Goal: Task Accomplishment & Management: Use online tool/utility

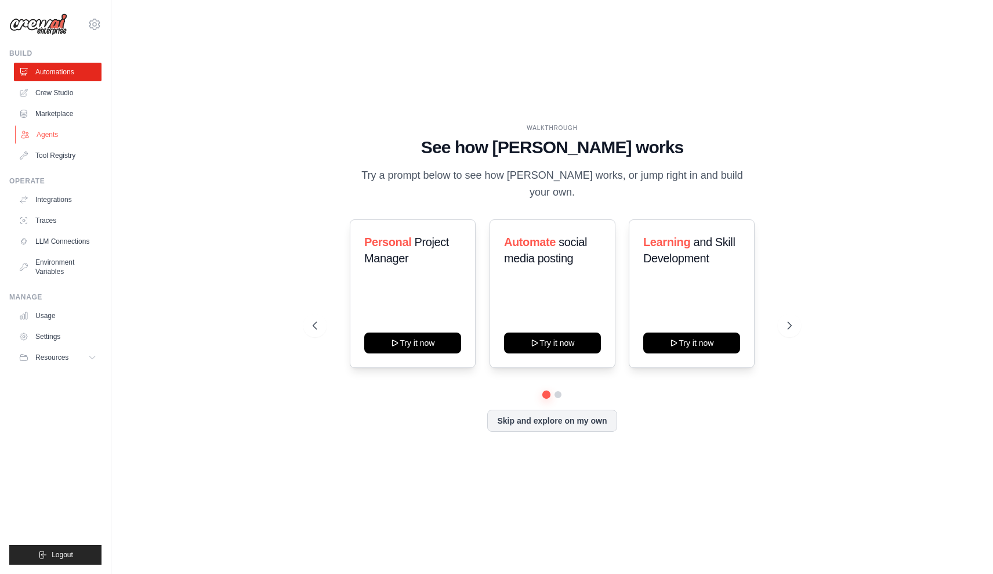
click at [35, 138] on link "Agents" at bounding box center [59, 134] width 88 height 19
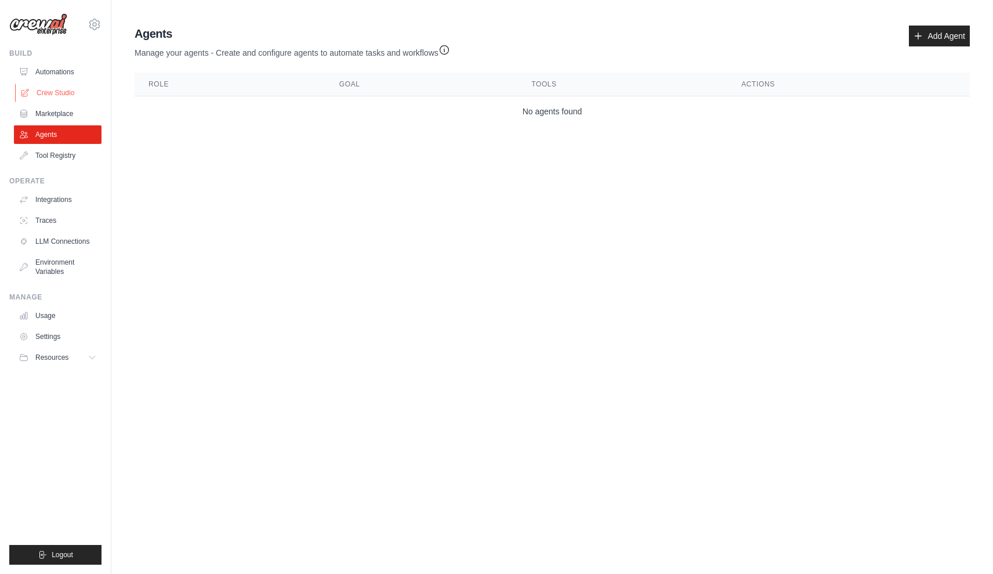
click at [59, 100] on link "Crew Studio" at bounding box center [59, 93] width 88 height 19
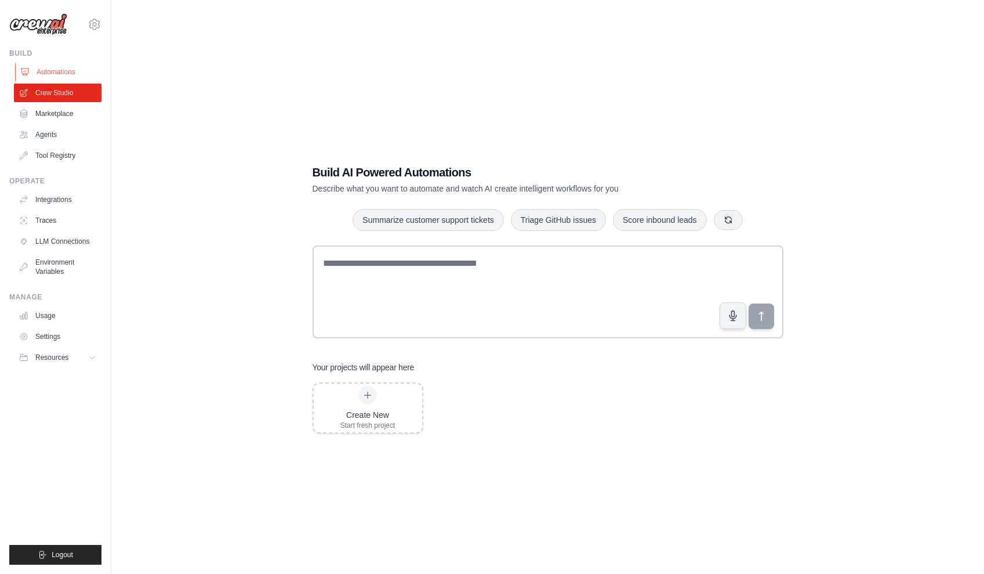
click at [69, 72] on link "Automations" at bounding box center [59, 72] width 88 height 19
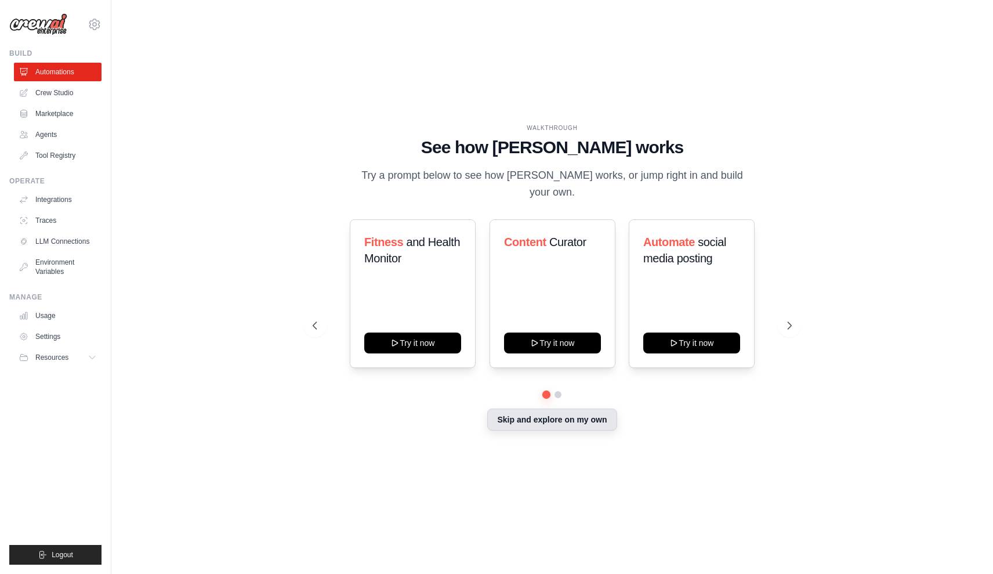
click at [542, 415] on button "Skip and explore on my own" at bounding box center [551, 419] width 129 height 22
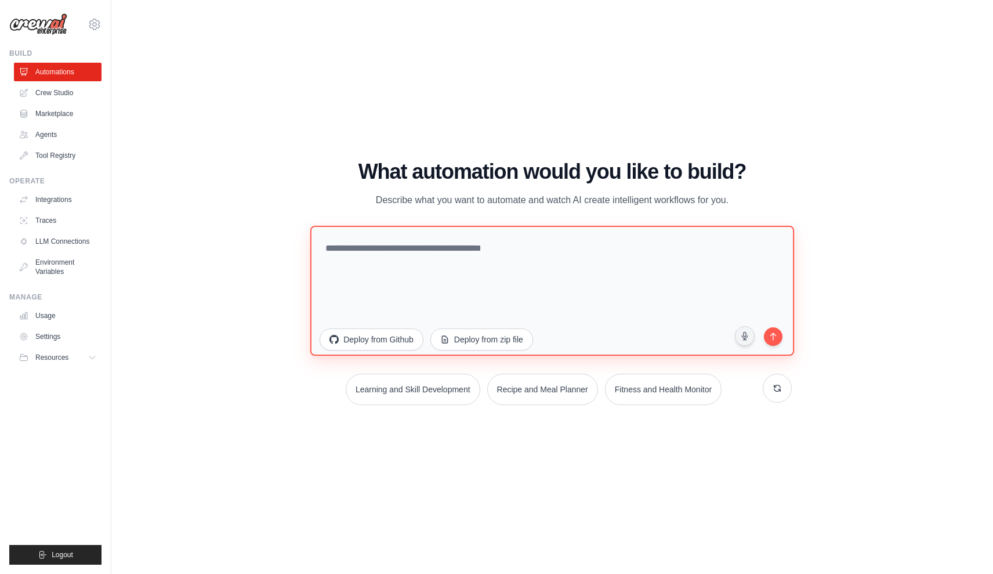
click at [358, 269] on textarea at bounding box center [552, 290] width 484 height 130
type textarea "**********"
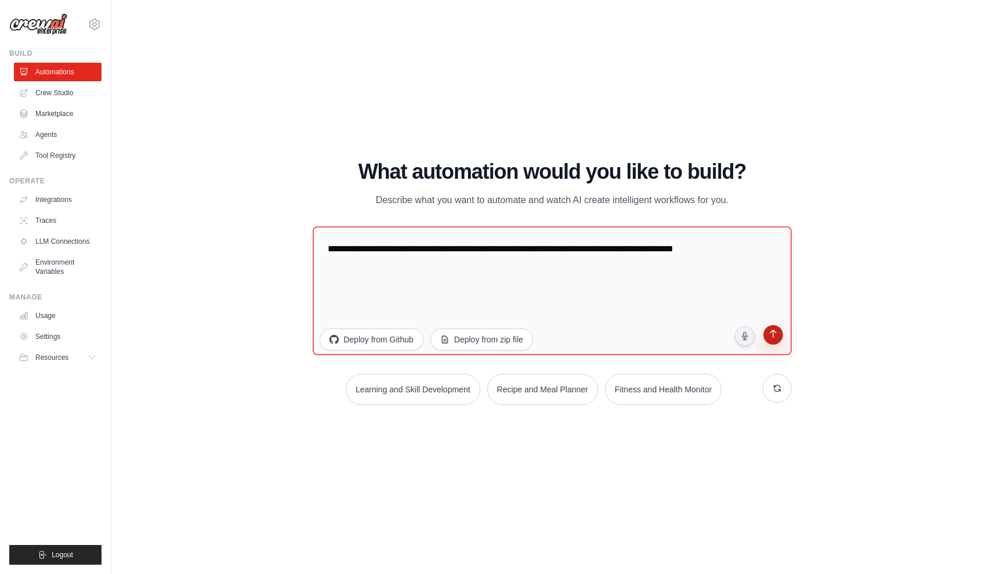
click at [777, 339] on icon "submit" at bounding box center [772, 334] width 11 height 11
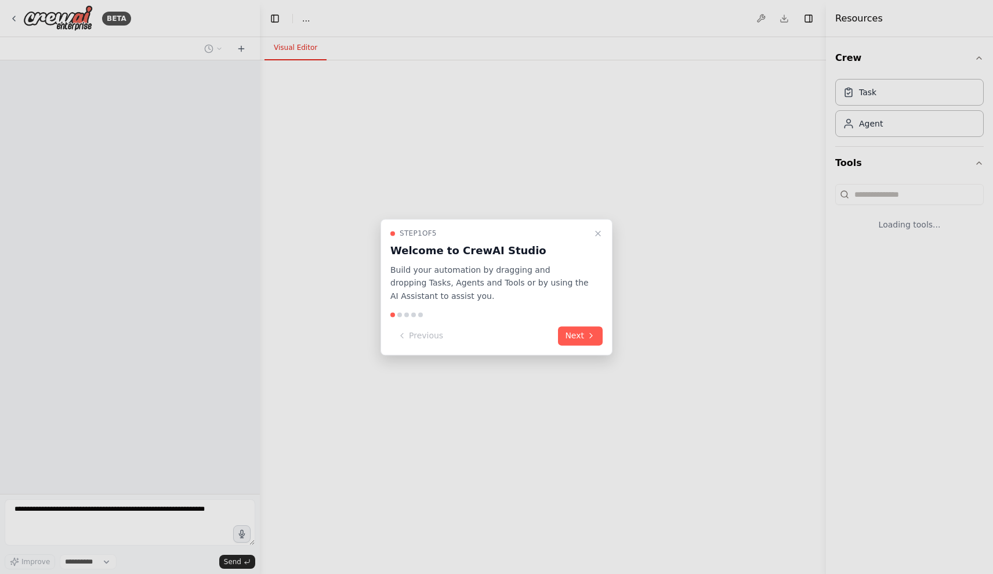
select select "****"
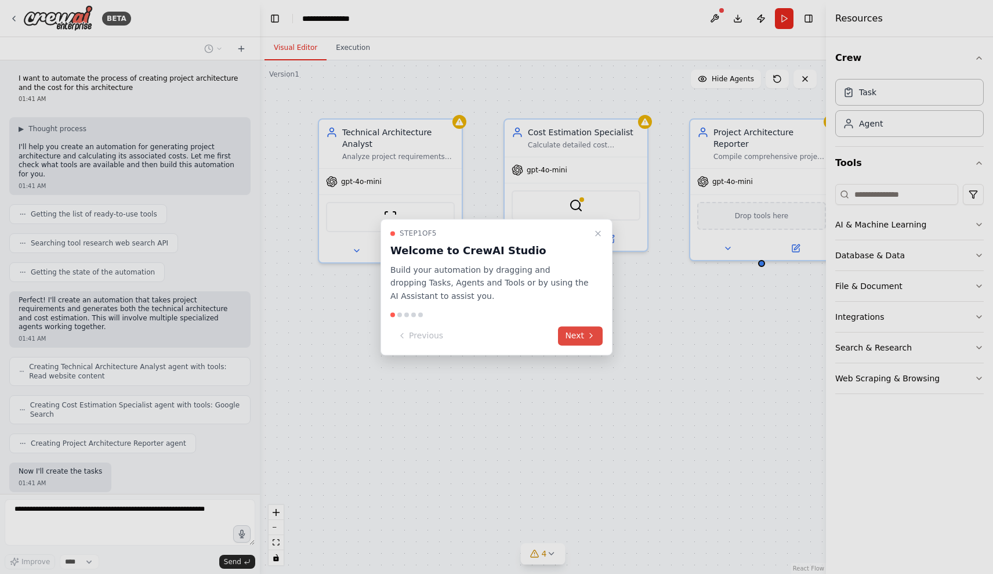
scroll to position [48, 0]
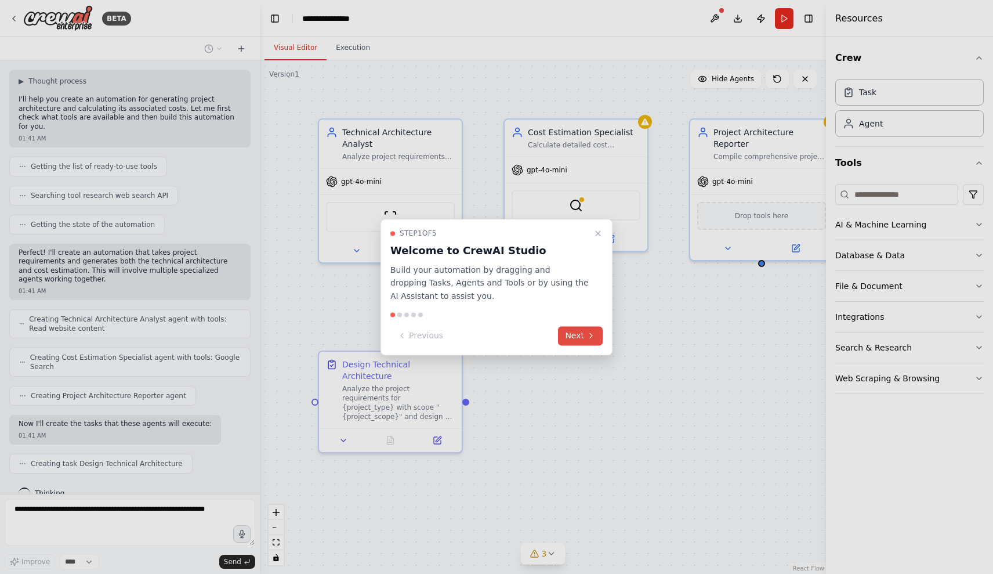
click at [592, 335] on icon at bounding box center [591, 336] width 2 height 5
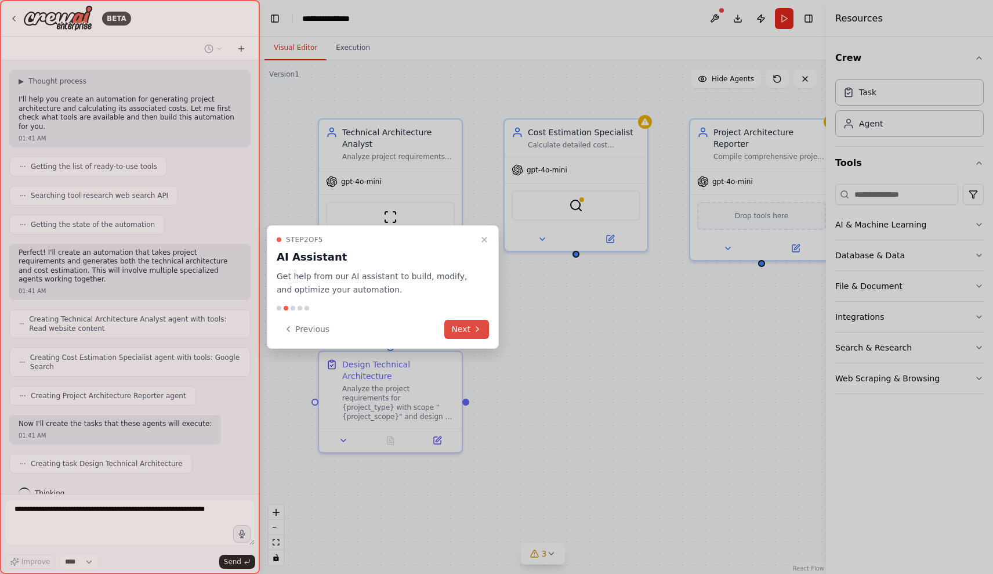
scroll to position [77, 0]
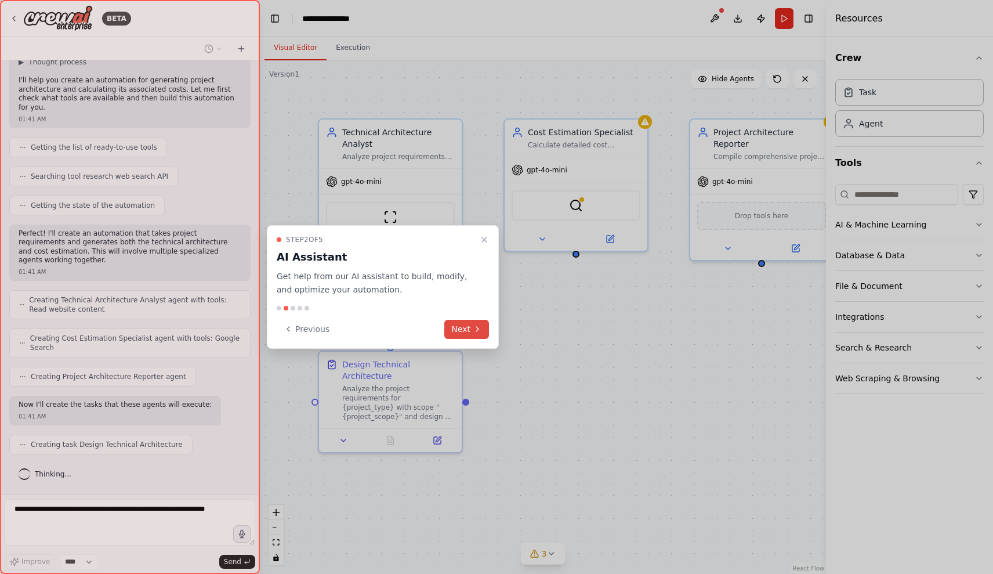
click at [468, 332] on button "Next" at bounding box center [466, 329] width 45 height 19
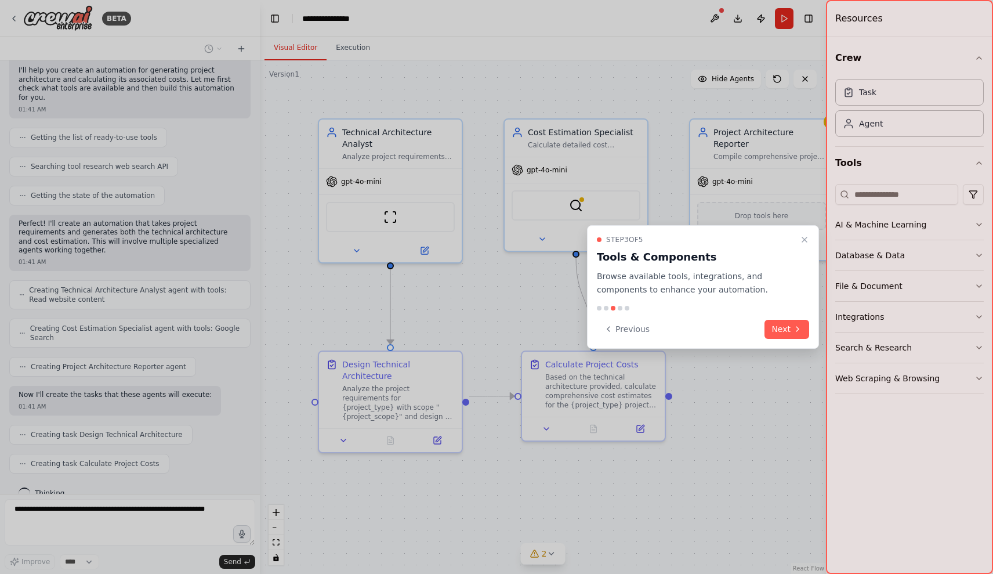
click at [800, 324] on icon at bounding box center [797, 328] width 9 height 9
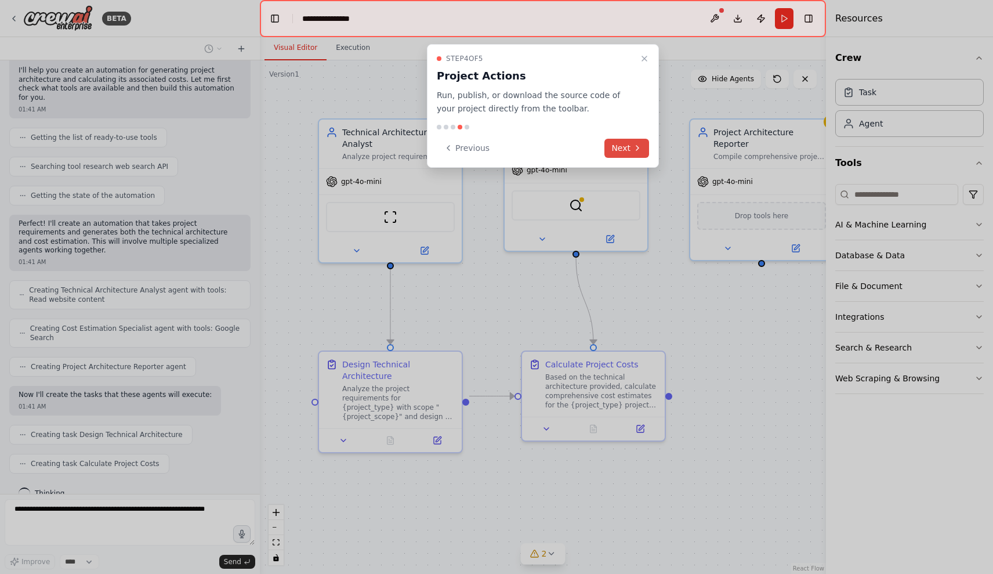
click at [618, 151] on button "Next" at bounding box center [626, 148] width 45 height 19
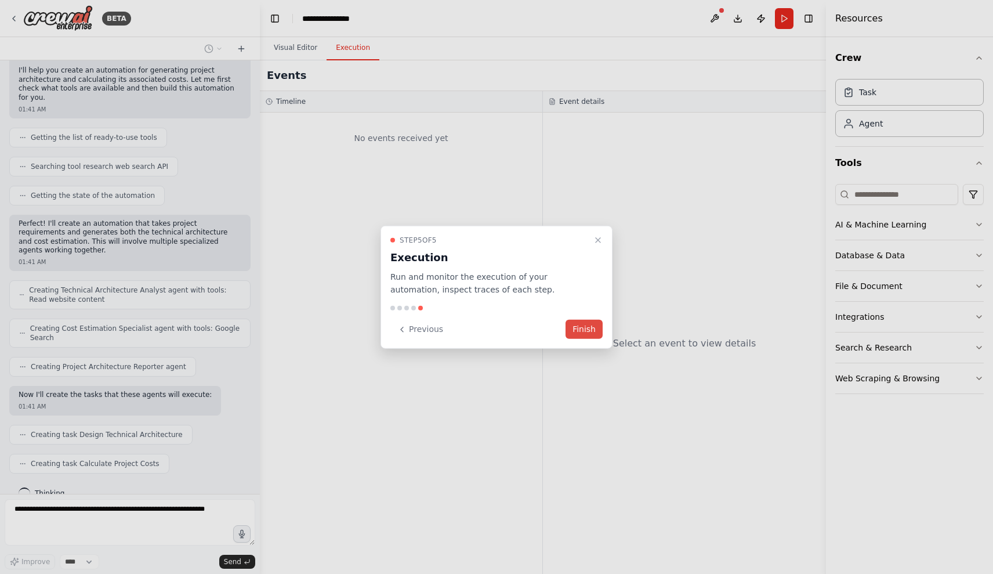
click at [577, 333] on button "Finish" at bounding box center [584, 329] width 37 height 19
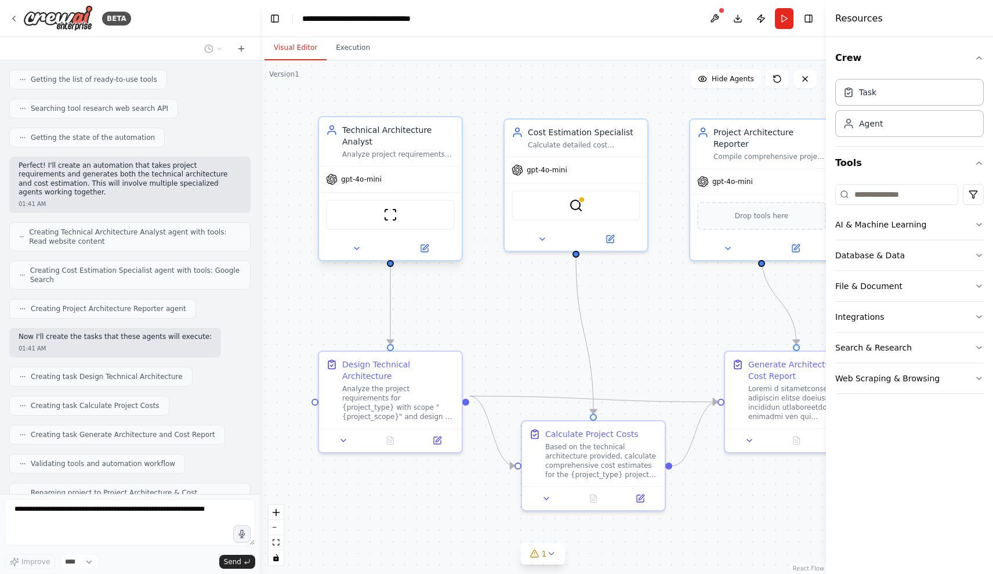
scroll to position [164, 0]
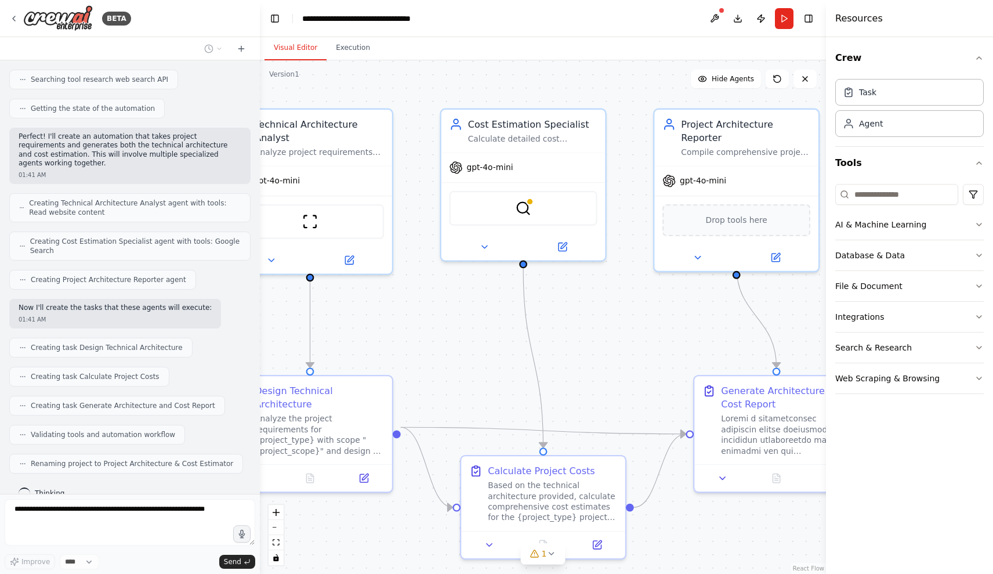
drag, startPoint x: 526, startPoint y: 273, endPoint x: 459, endPoint y: 288, distance: 68.4
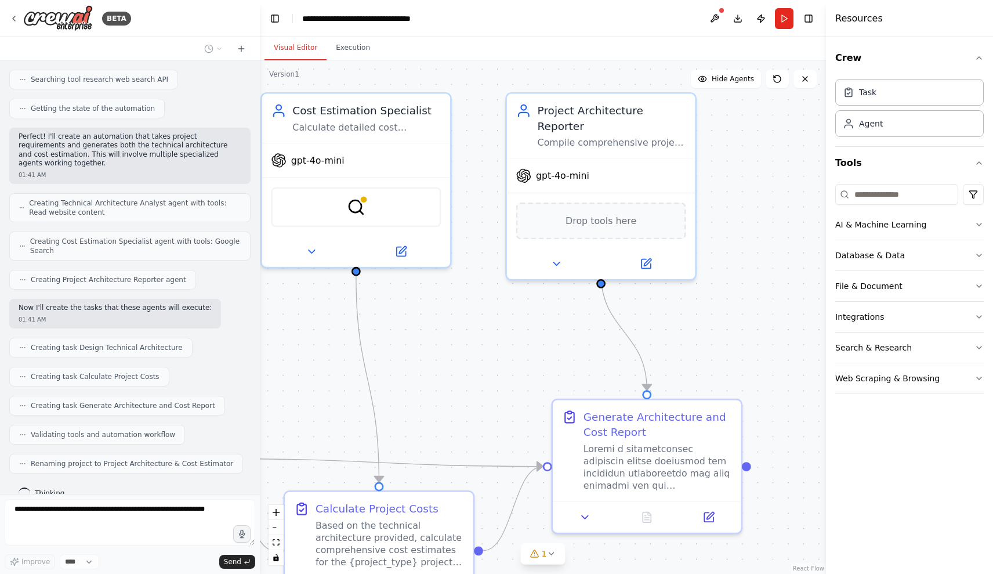
drag, startPoint x: 702, startPoint y: 291, endPoint x: 562, endPoint y: 299, distance: 140.0
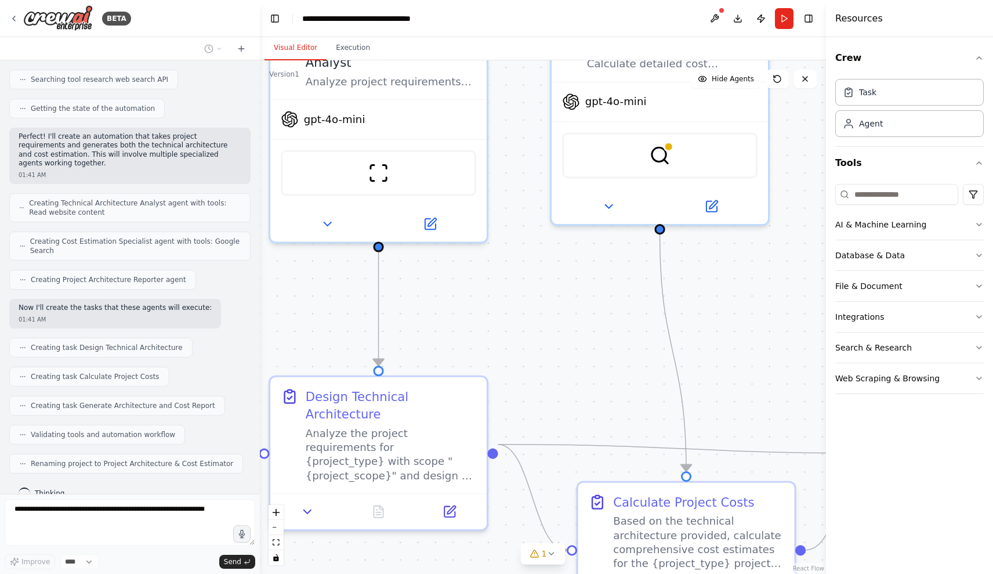
drag, startPoint x: 332, startPoint y: 322, endPoint x: 334, endPoint y: 286, distance: 36.0
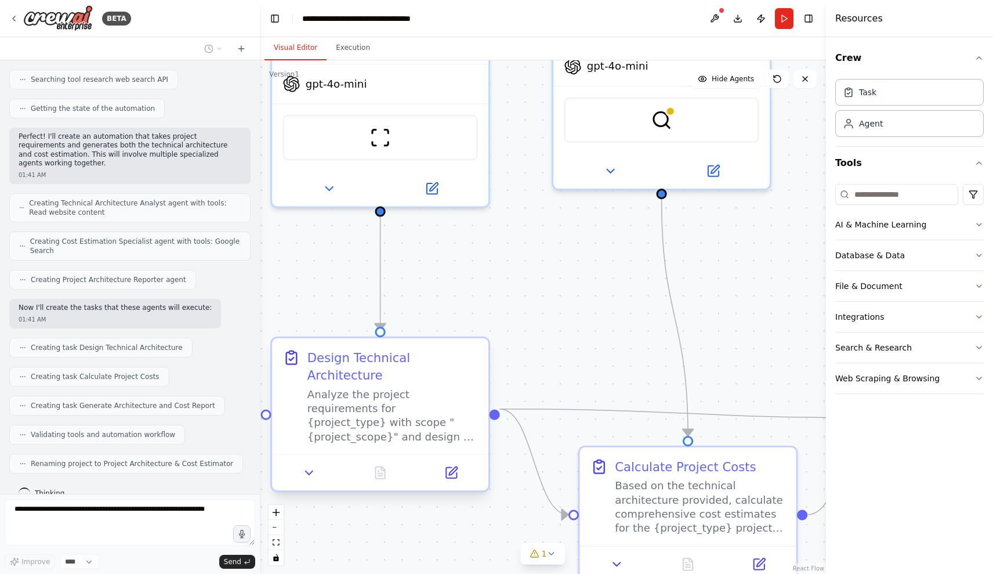
click at [403, 400] on div "Analyze the project requirements for {project_type} with scope "{project_scope}…" at bounding box center [392, 415] width 171 height 56
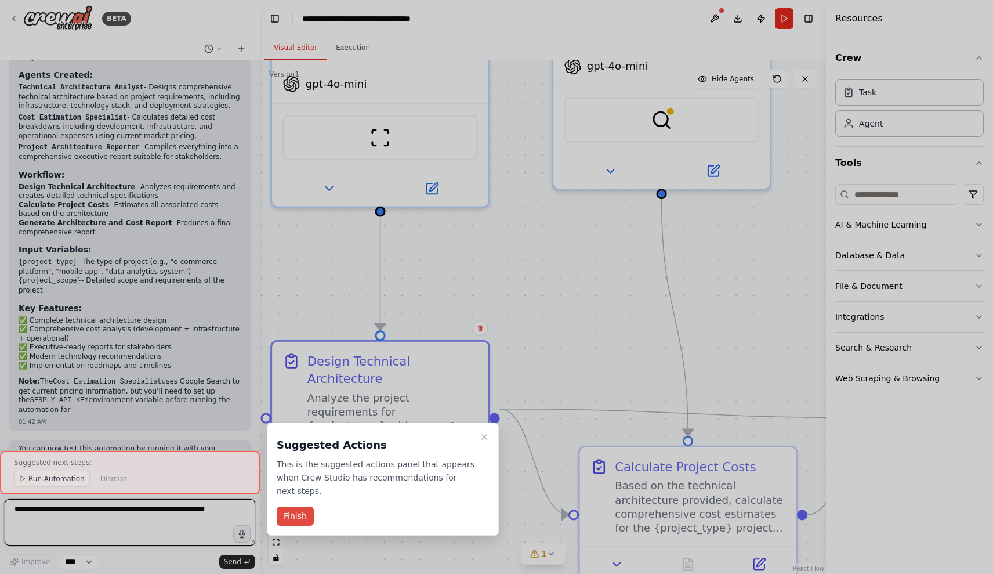
scroll to position [636, 0]
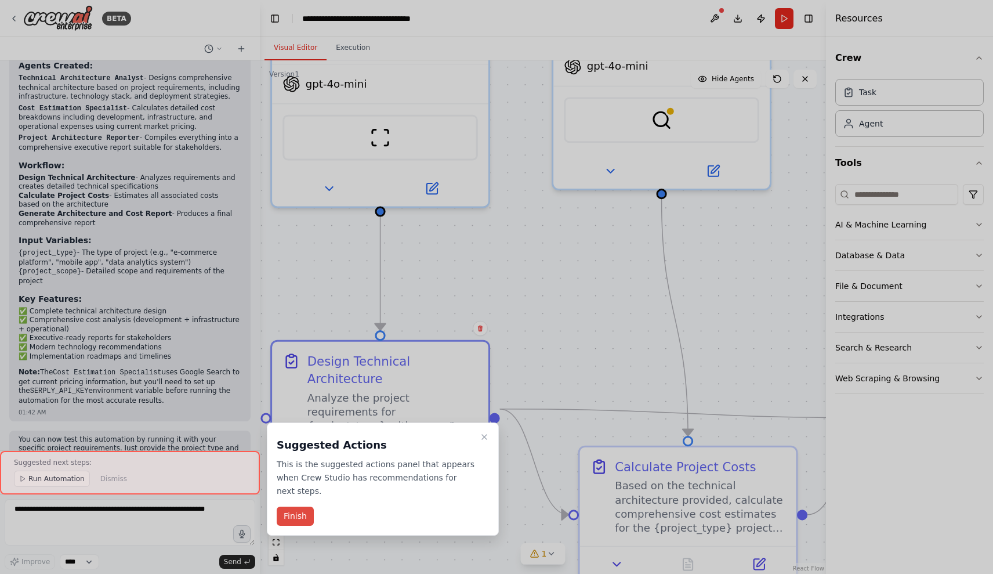
click at [301, 508] on button "Finish" at bounding box center [295, 515] width 37 height 19
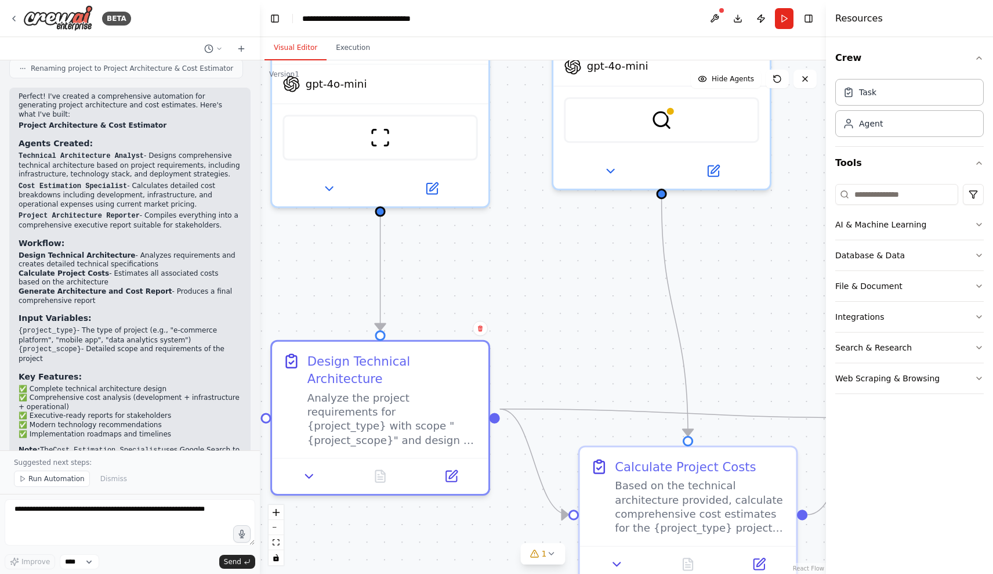
scroll to position [578, 0]
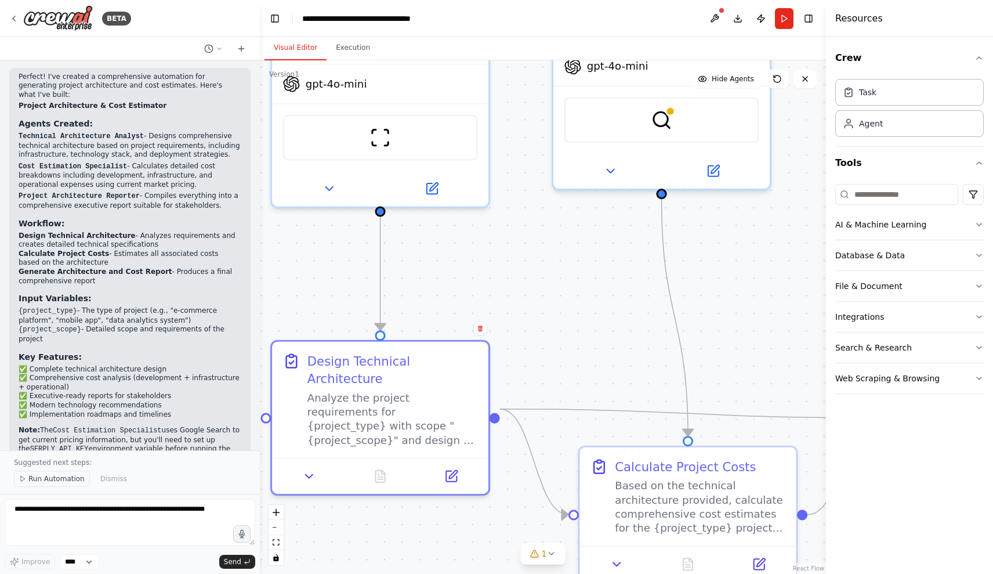
click at [45, 480] on span "Run Automation" at bounding box center [56, 478] width 56 height 9
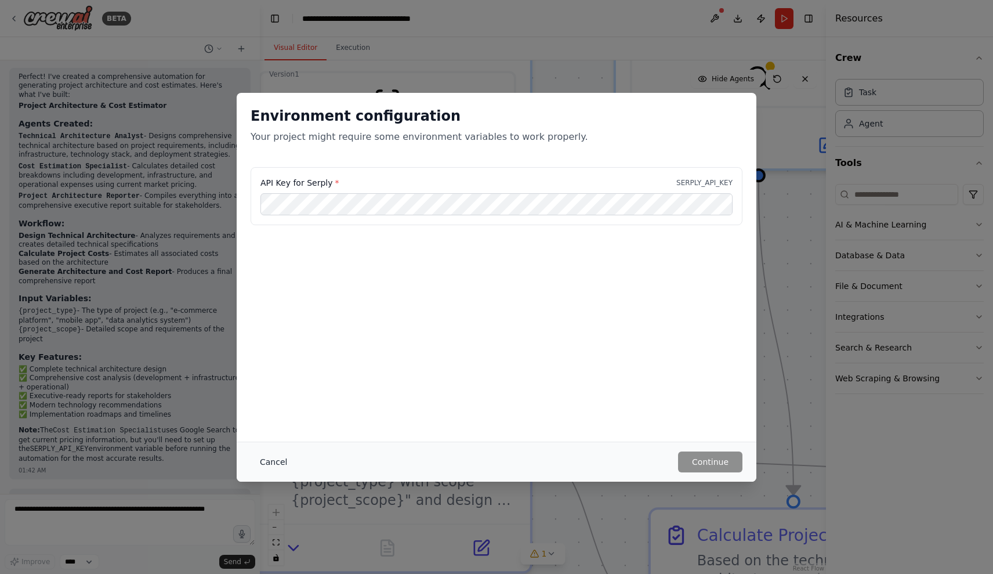
click at [270, 463] on button "Cancel" at bounding box center [274, 461] width 46 height 21
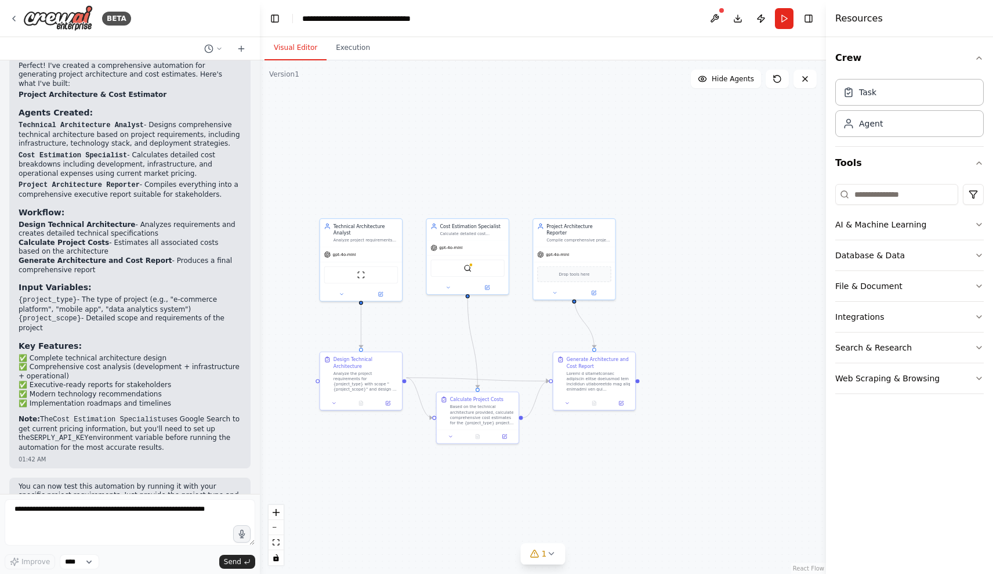
scroll to position [593, 0]
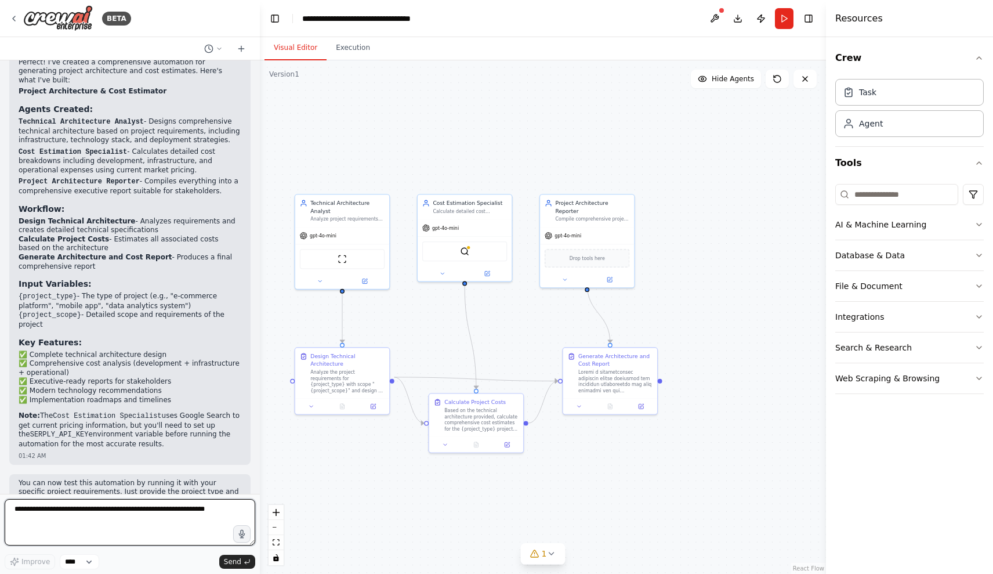
click at [142, 517] on textarea at bounding box center [130, 522] width 251 height 46
type textarea "**********"
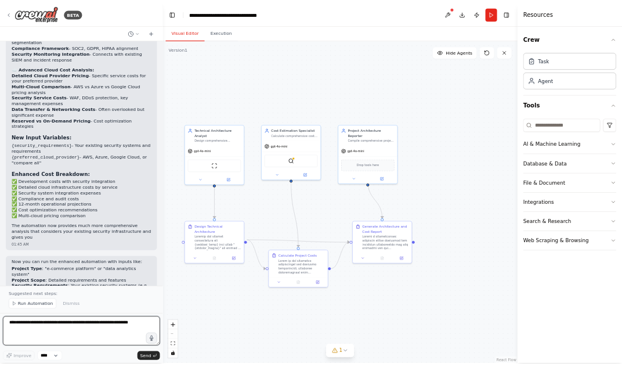
scroll to position [1624, 0]
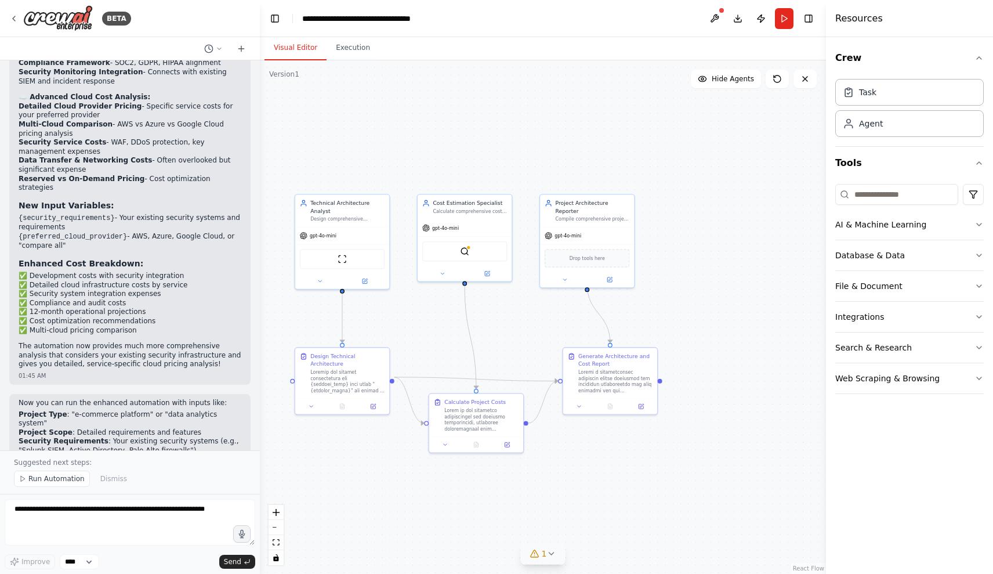
click at [547, 552] on icon at bounding box center [550, 553] width 9 height 9
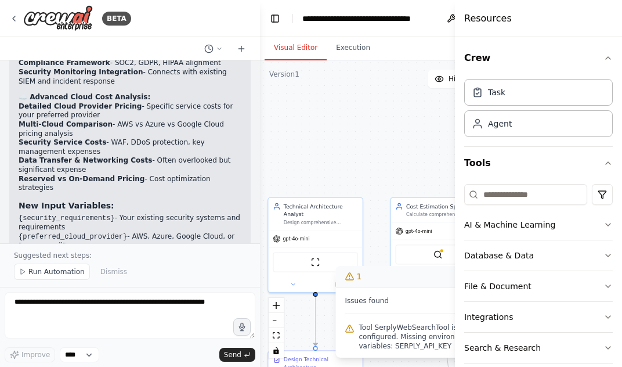
scroll to position [1821, 0]
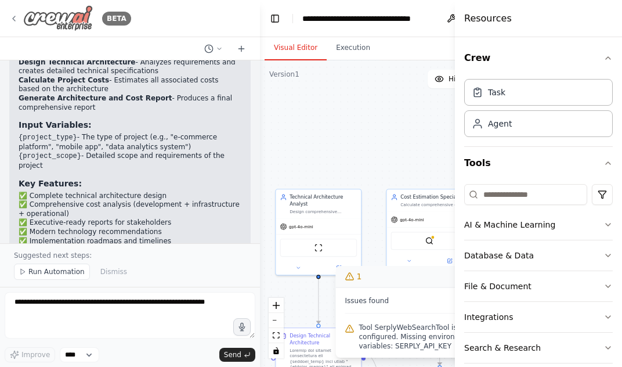
click at [55, 20] on img at bounding box center [58, 18] width 70 height 26
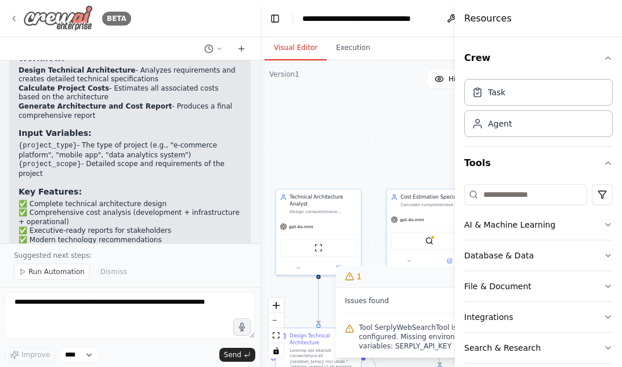
scroll to position [740, 0]
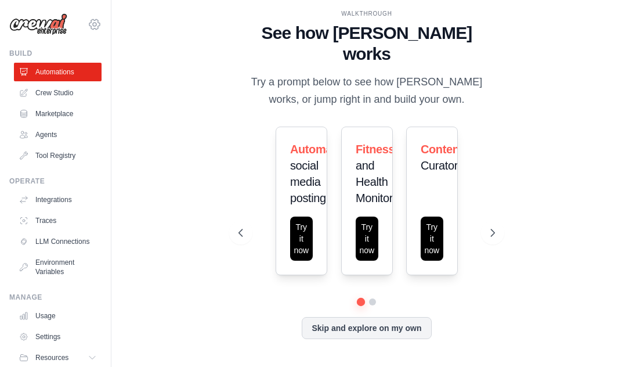
click at [89, 22] on icon at bounding box center [94, 24] width 10 height 10
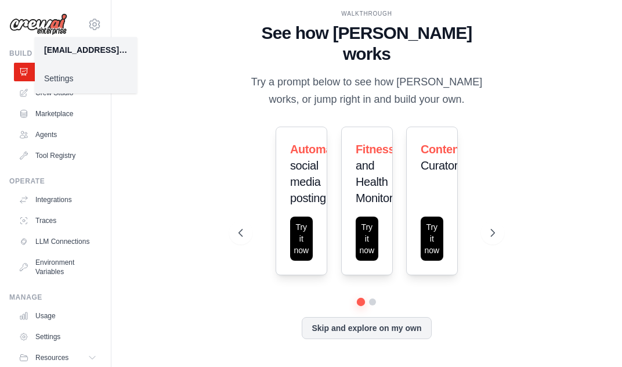
click at [168, 70] on div "WALKTHROUGH See how [PERSON_NAME] works Try a prompt below to see how [PERSON_N…" at bounding box center [366, 183] width 473 height 343
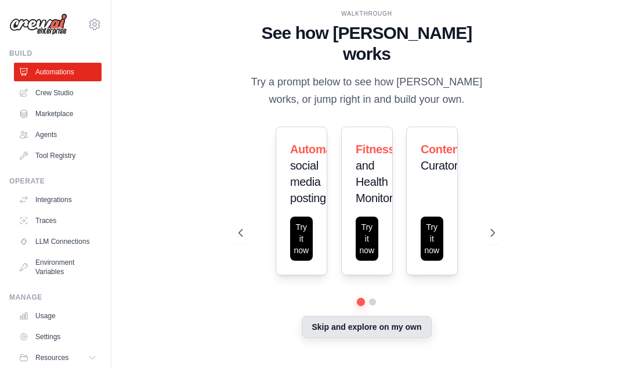
click at [377, 316] on button "Skip and explore on my own" at bounding box center [366, 327] width 129 height 22
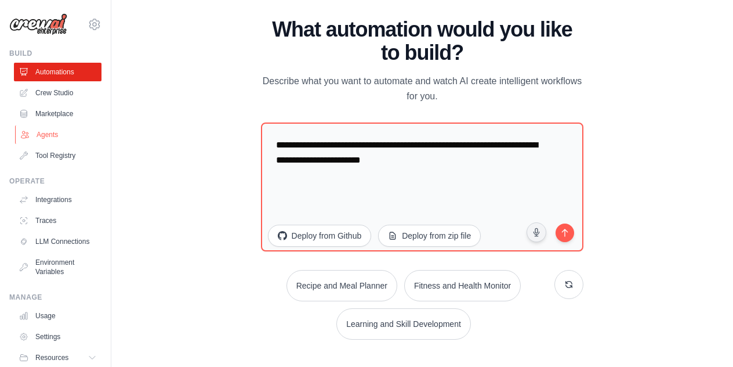
click at [57, 137] on link "Agents" at bounding box center [59, 134] width 88 height 19
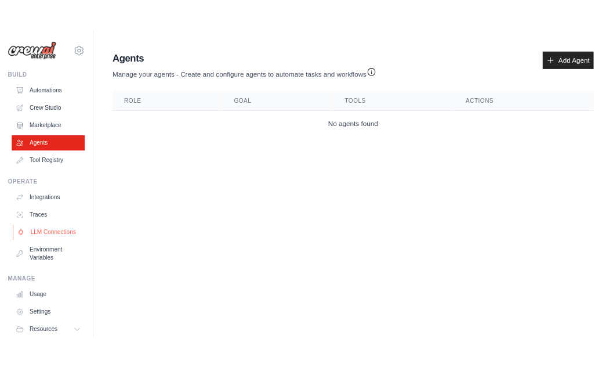
scroll to position [49, 0]
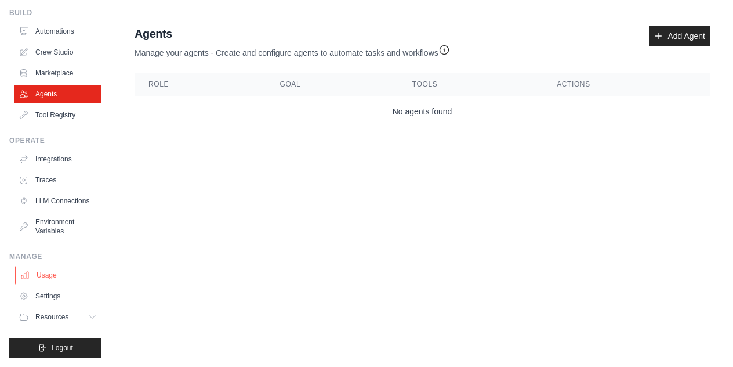
click at [53, 274] on link "Usage" at bounding box center [59, 275] width 88 height 19
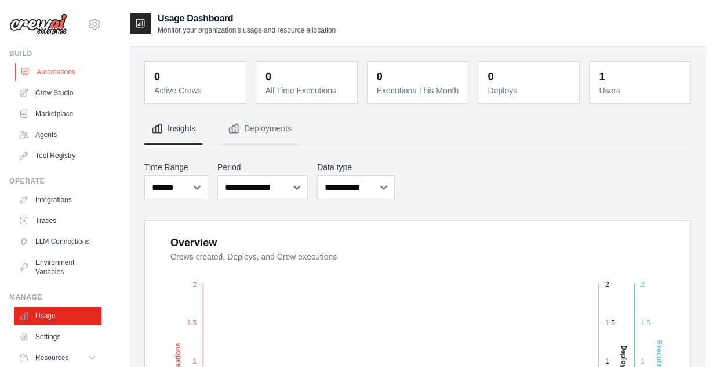
click at [46, 66] on link "Automations" at bounding box center [59, 72] width 88 height 19
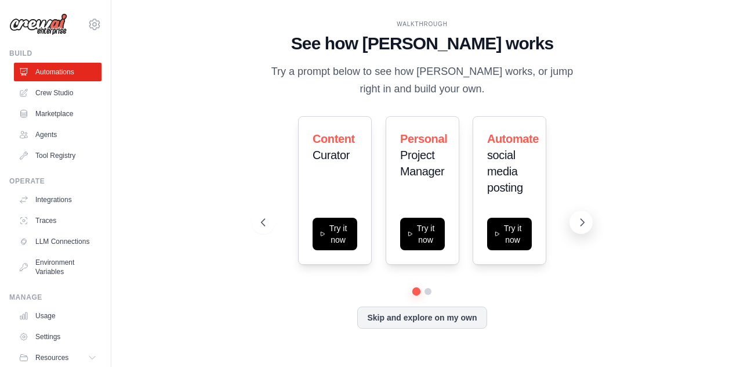
click at [573, 223] on button at bounding box center [581, 222] width 23 height 23
click at [588, 224] on icon at bounding box center [583, 222] width 12 height 12
click at [419, 316] on button "Skip and explore on my own" at bounding box center [421, 316] width 129 height 22
